Goal: Task Accomplishment & Management: Manage account settings

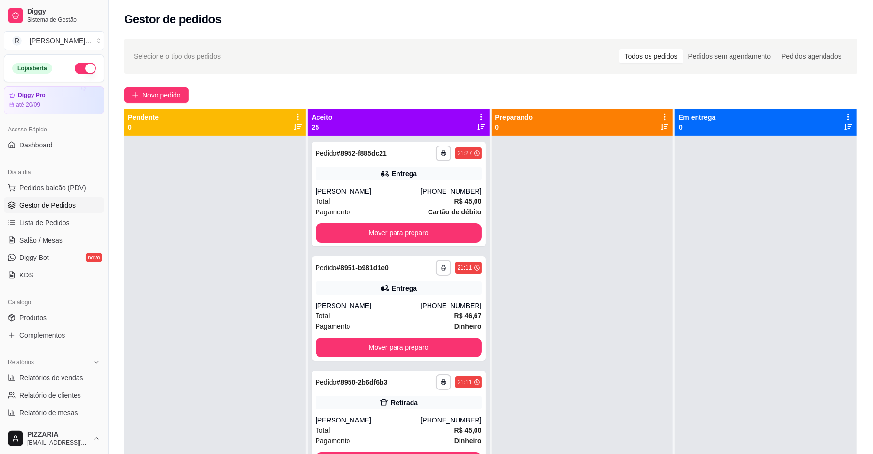
click at [478, 113] on icon at bounding box center [481, 116] width 9 height 9
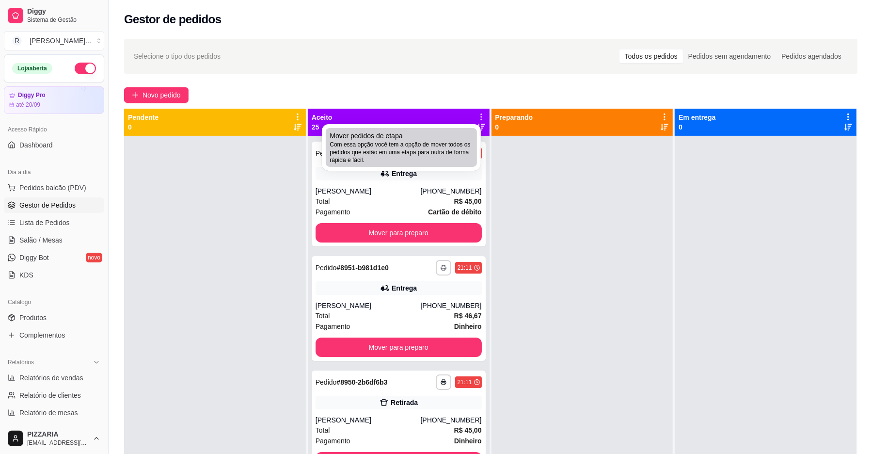
click at [421, 150] on span "Com essa opção você tem a opção de mover todos os pedidos que estão em uma etap…" at bounding box center [402, 152] width 144 height 23
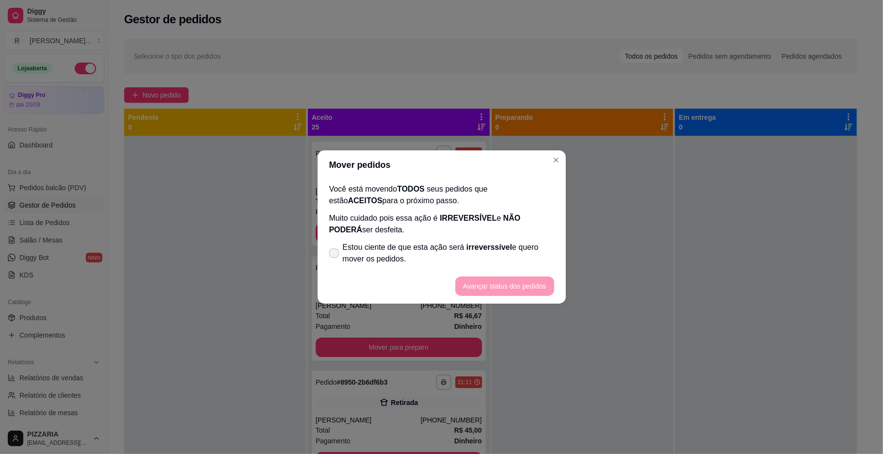
click at [369, 245] on span "Estou ciente de que esta ação será irreverssível e quero mover os pedidos." at bounding box center [448, 252] width 211 height 23
click at [335, 255] on input "Estou ciente de que esta ação será irreverssível e quero mover os pedidos." at bounding box center [332, 258] width 6 height 6
checkbox input "true"
click at [498, 287] on button "Avançar status dos pedidos" at bounding box center [504, 285] width 99 height 19
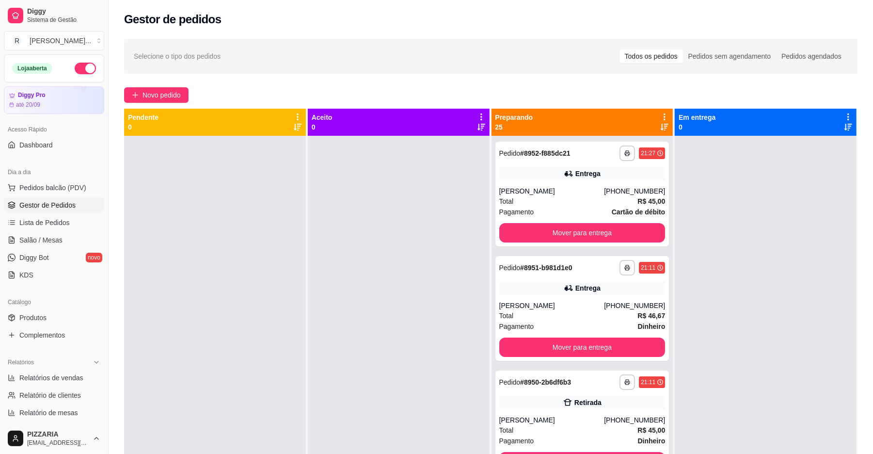
click at [660, 115] on icon at bounding box center [664, 116] width 9 height 9
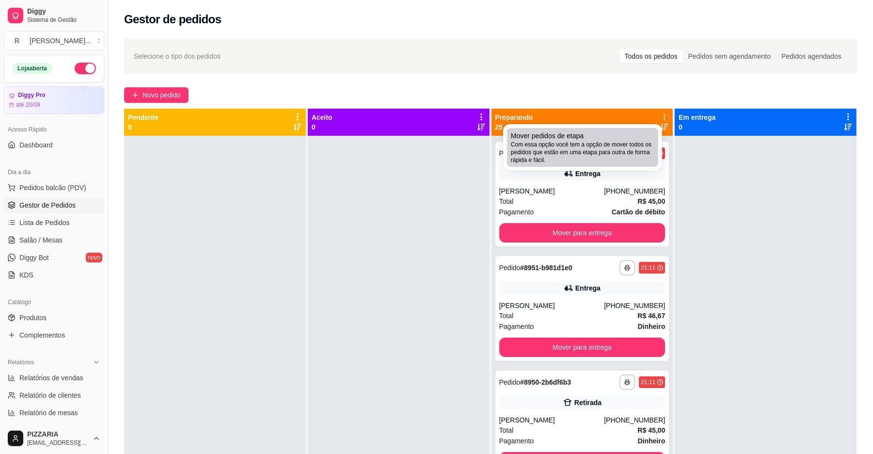
click at [574, 142] on span "Com essa opção você tem a opção de mover todos os pedidos que estão em uma etap…" at bounding box center [583, 152] width 144 height 23
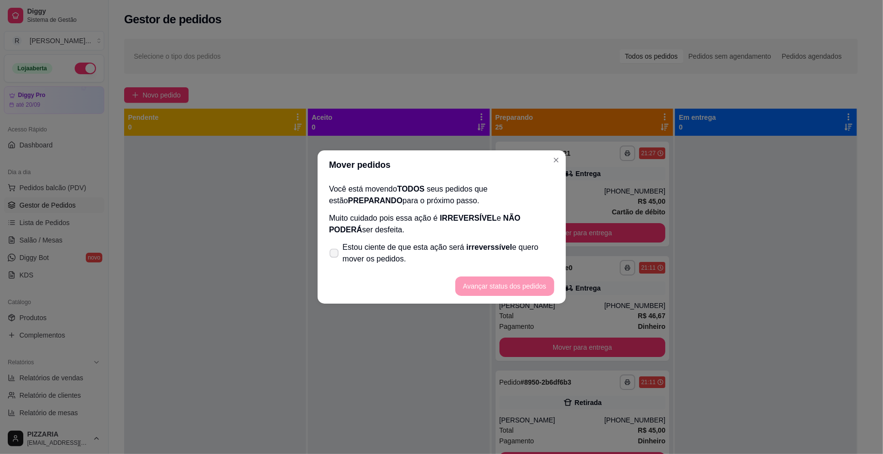
click at [446, 250] on span "Estou ciente de que esta ação será irreverssível e quero mover os pedidos." at bounding box center [448, 252] width 211 height 23
click at [335, 255] on input "Estou ciente de que esta ação será irreverssível e quero mover os pedidos." at bounding box center [332, 258] width 6 height 6
checkbox input "true"
click at [489, 286] on button "Avançar status dos pedidos" at bounding box center [505, 286] width 96 height 19
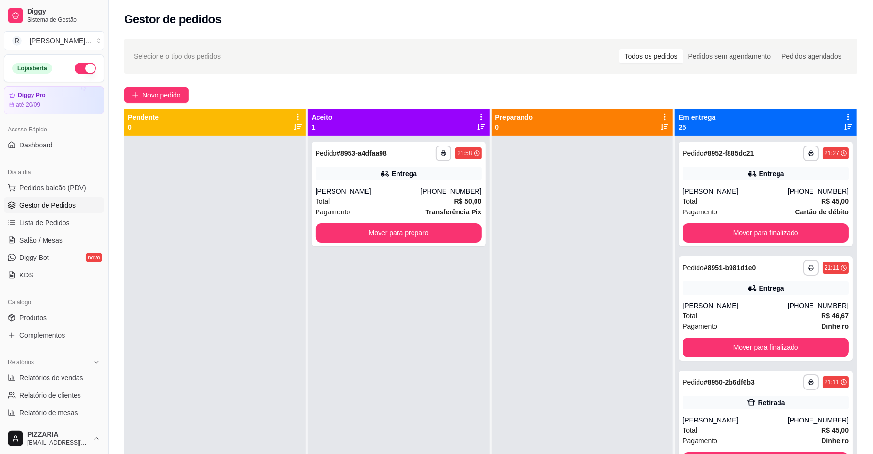
click at [844, 118] on icon at bounding box center [848, 116] width 9 height 9
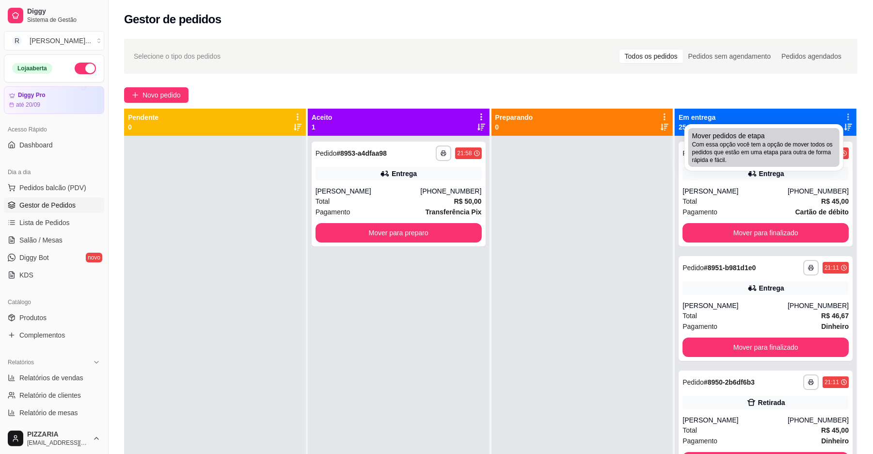
click at [786, 150] on span "Com essa opção você tem a opção de mover todos os pedidos que estão em uma etap…" at bounding box center [764, 152] width 144 height 23
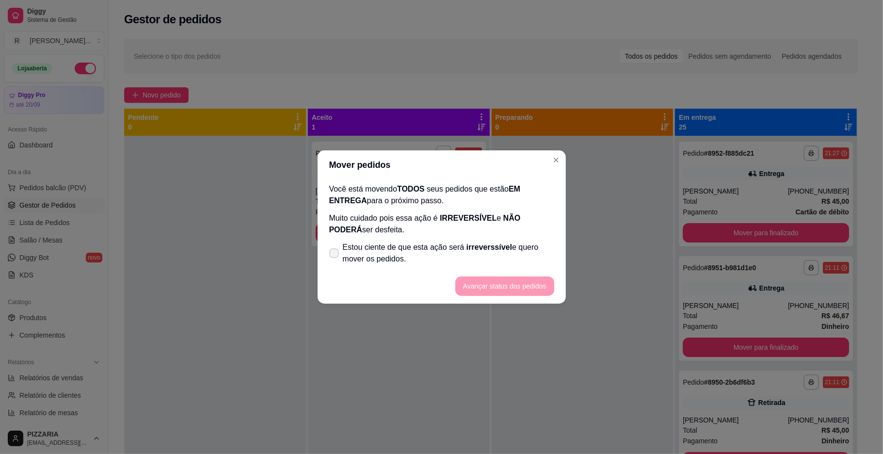
click at [482, 255] on span "Estou ciente de que esta ação será irreverssível e quero mover os pedidos." at bounding box center [448, 252] width 211 height 23
click at [335, 255] on input "Estou ciente de que esta ação será irreverssível e quero mover os pedidos." at bounding box center [332, 258] width 6 height 6
checkbox input "true"
click at [481, 286] on button "Avançar status dos pedidos" at bounding box center [505, 286] width 96 height 19
